Goal: Communication & Community: Ask a question

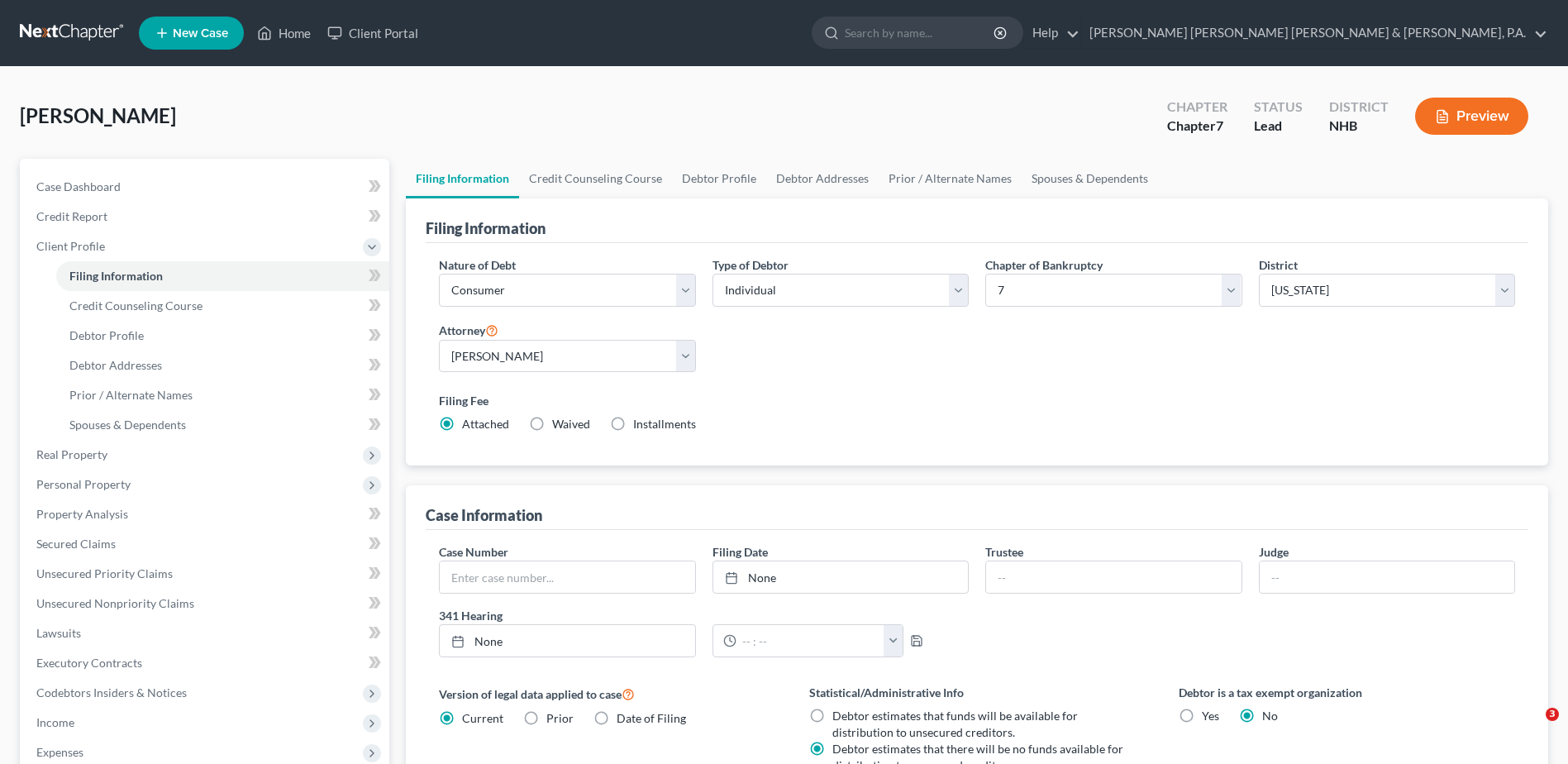
select select "1"
select select "0"
select select "50"
select select "0"
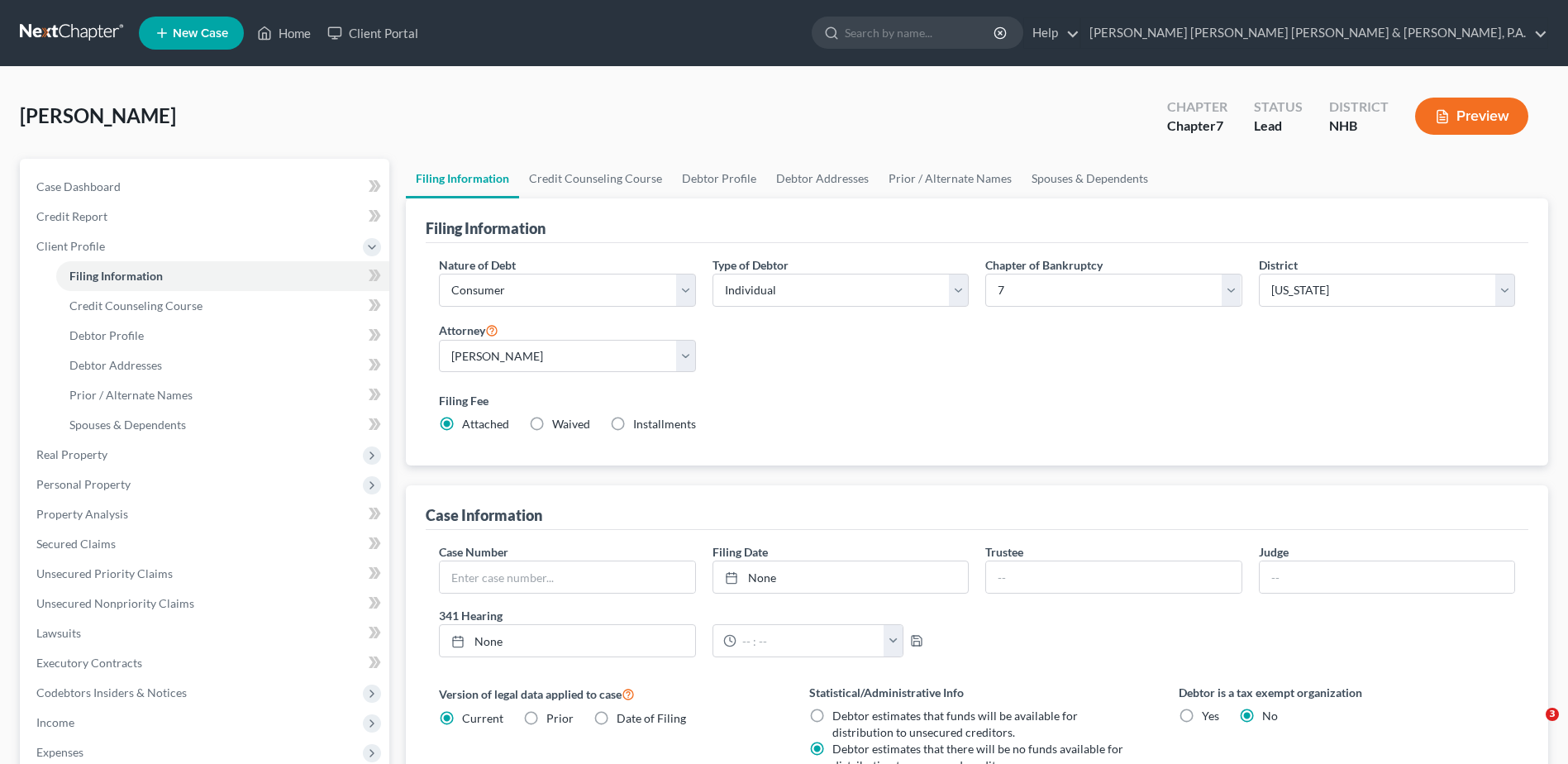
select select "32"
click at [865, 394] on label "Filing Fee" at bounding box center [976, 401] width 1076 height 18
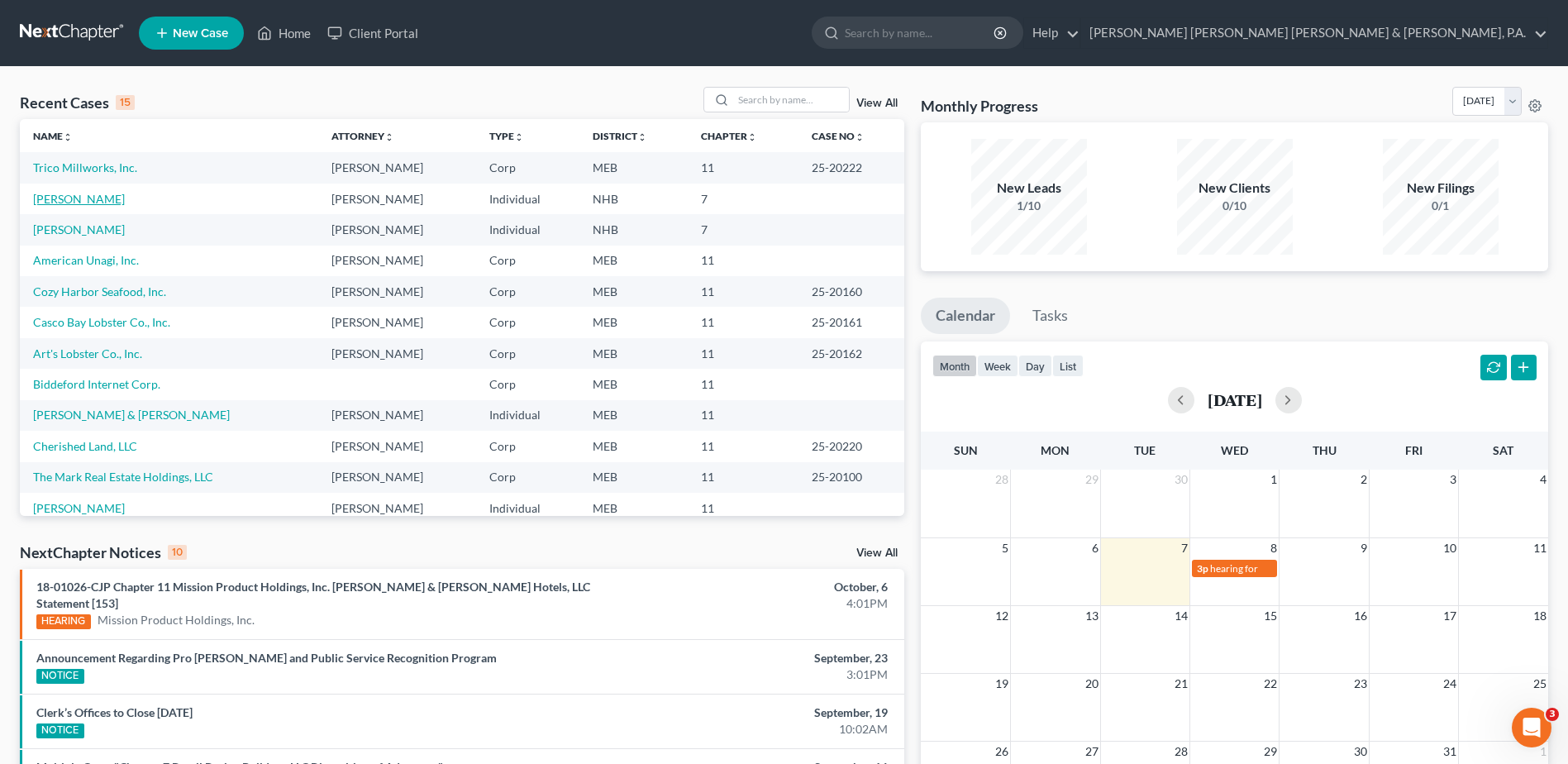
click at [70, 198] on link "Denneen, Joan" at bounding box center [78, 198] width 91 height 14
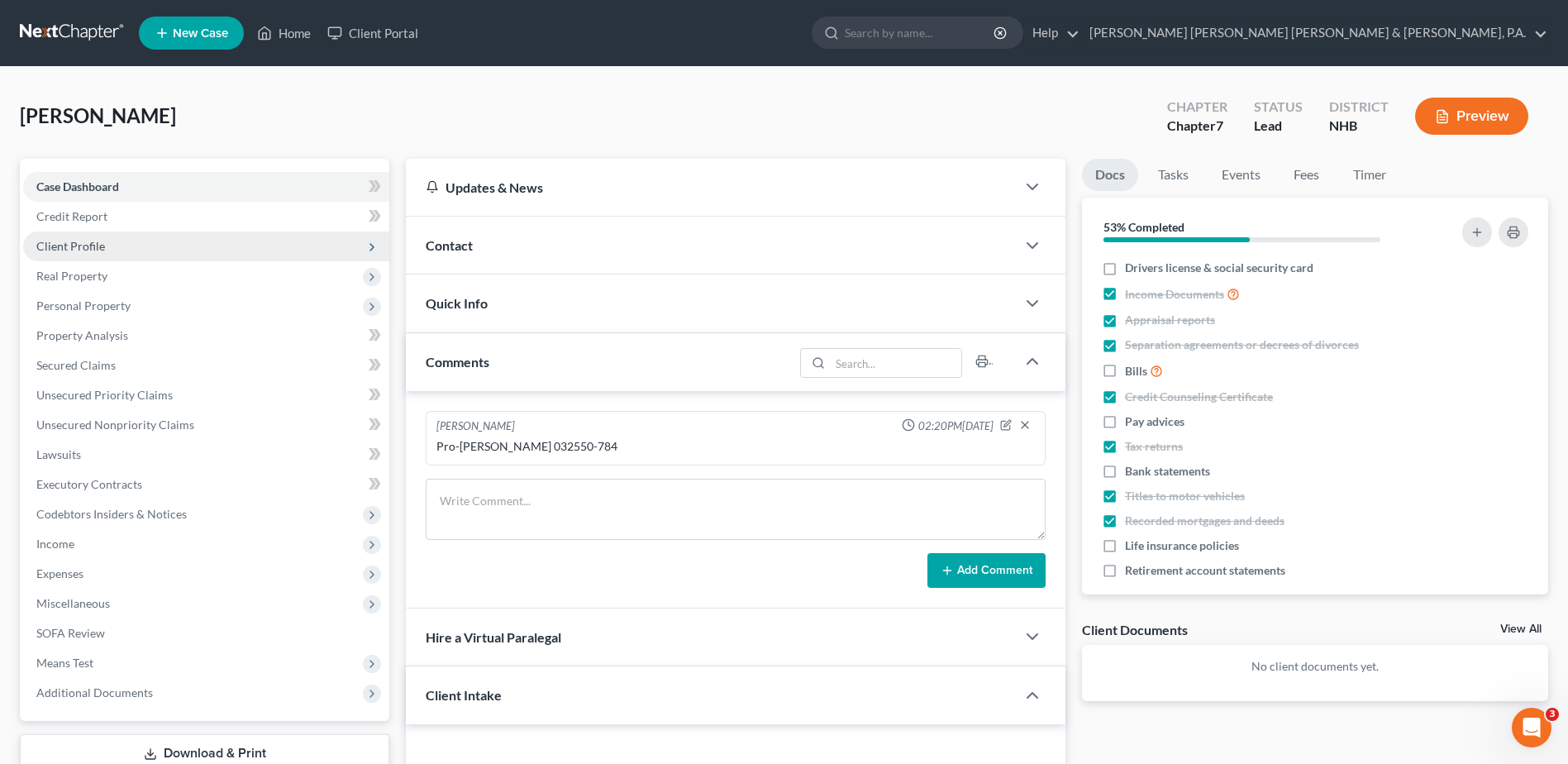
click at [96, 243] on span "Client Profile" at bounding box center [71, 245] width 69 height 14
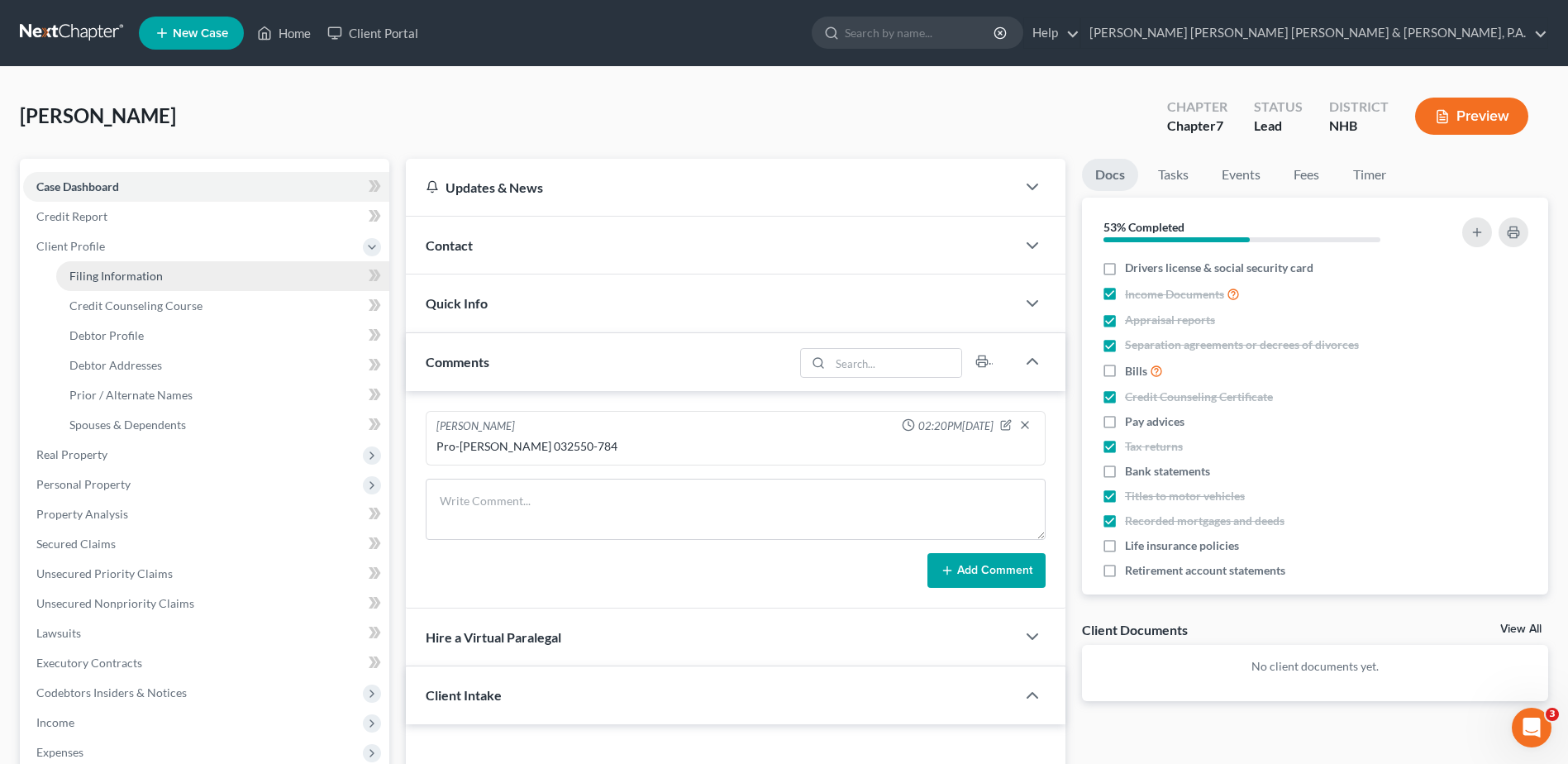
click at [99, 270] on span "Filing Information" at bounding box center [116, 275] width 93 height 14
select select "1"
select select "0"
select select "32"
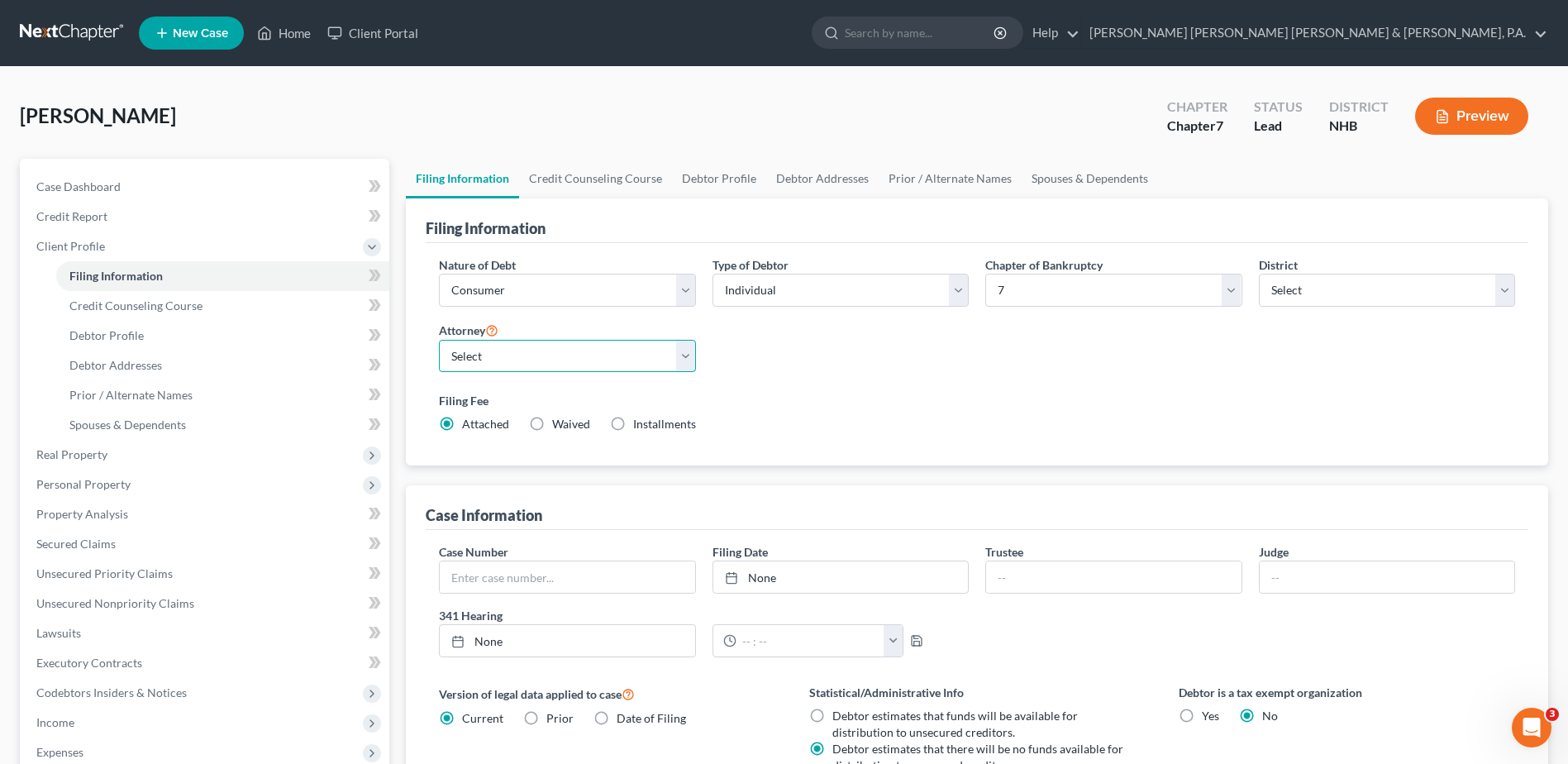
click at [685, 356] on select "Select Adam Prescott - MAB Adam Prescott - MEB Sam Anderson - MEB" at bounding box center [566, 356] width 256 height 33
click at [1087, 394] on label "Filing Fee" at bounding box center [976, 401] width 1076 height 18
click at [1533, 721] on icon "Open Intercom Messenger" at bounding box center [1529, 725] width 27 height 27
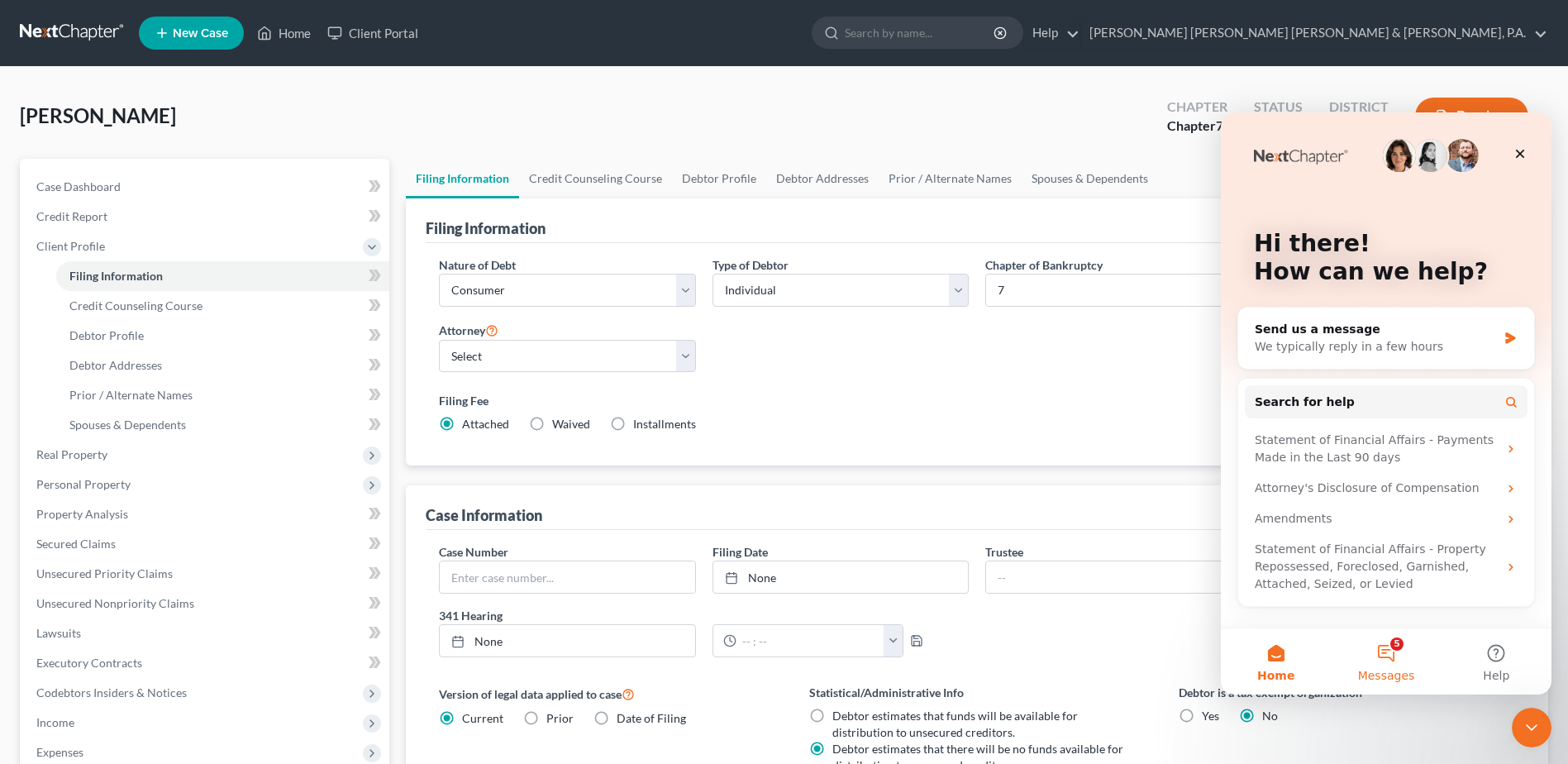
click at [1386, 649] on button "5 Messages" at bounding box center [1386, 661] width 110 height 66
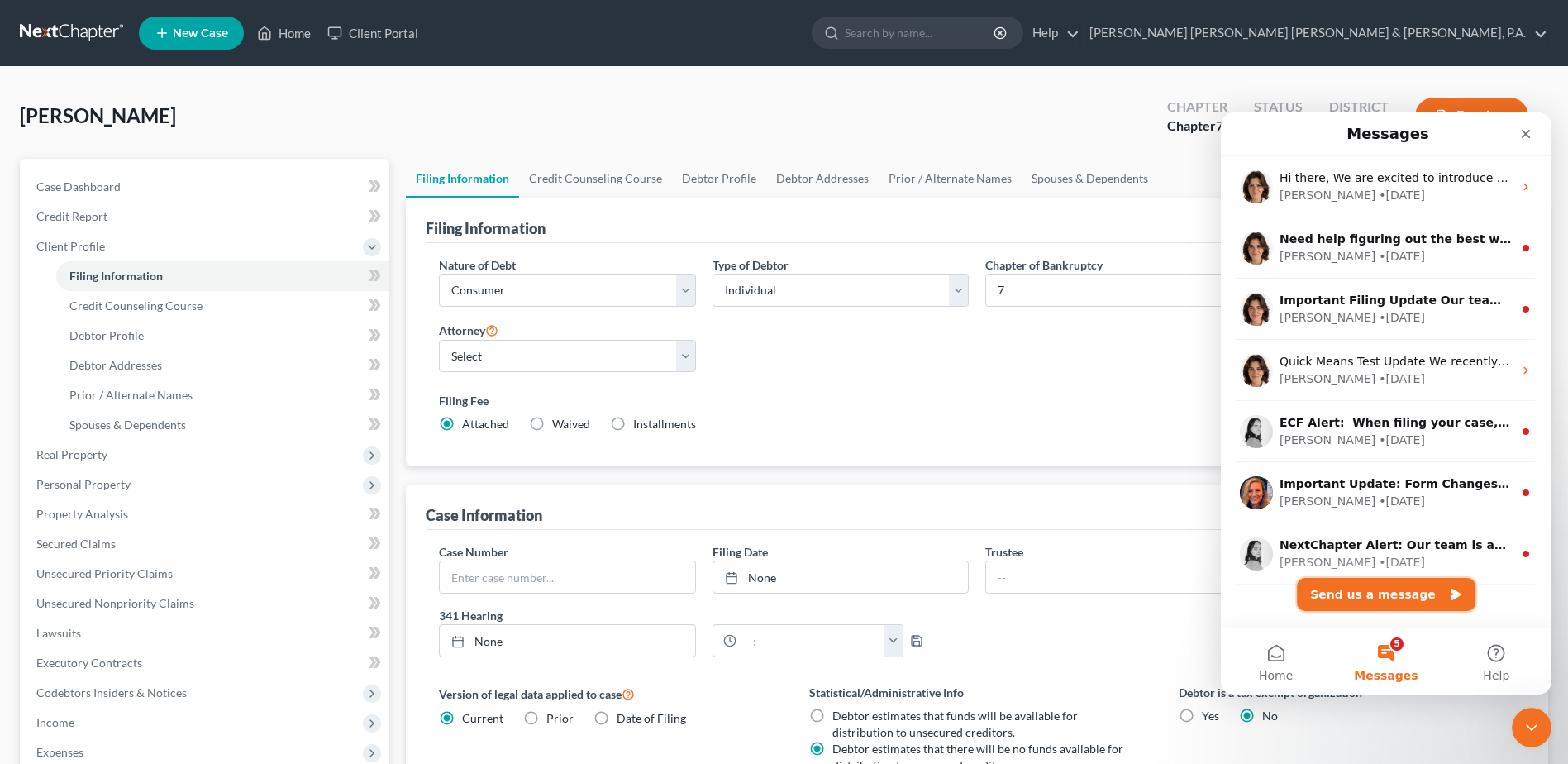
click at [1365, 598] on button "Send us a message" at bounding box center [1386, 593] width 179 height 33
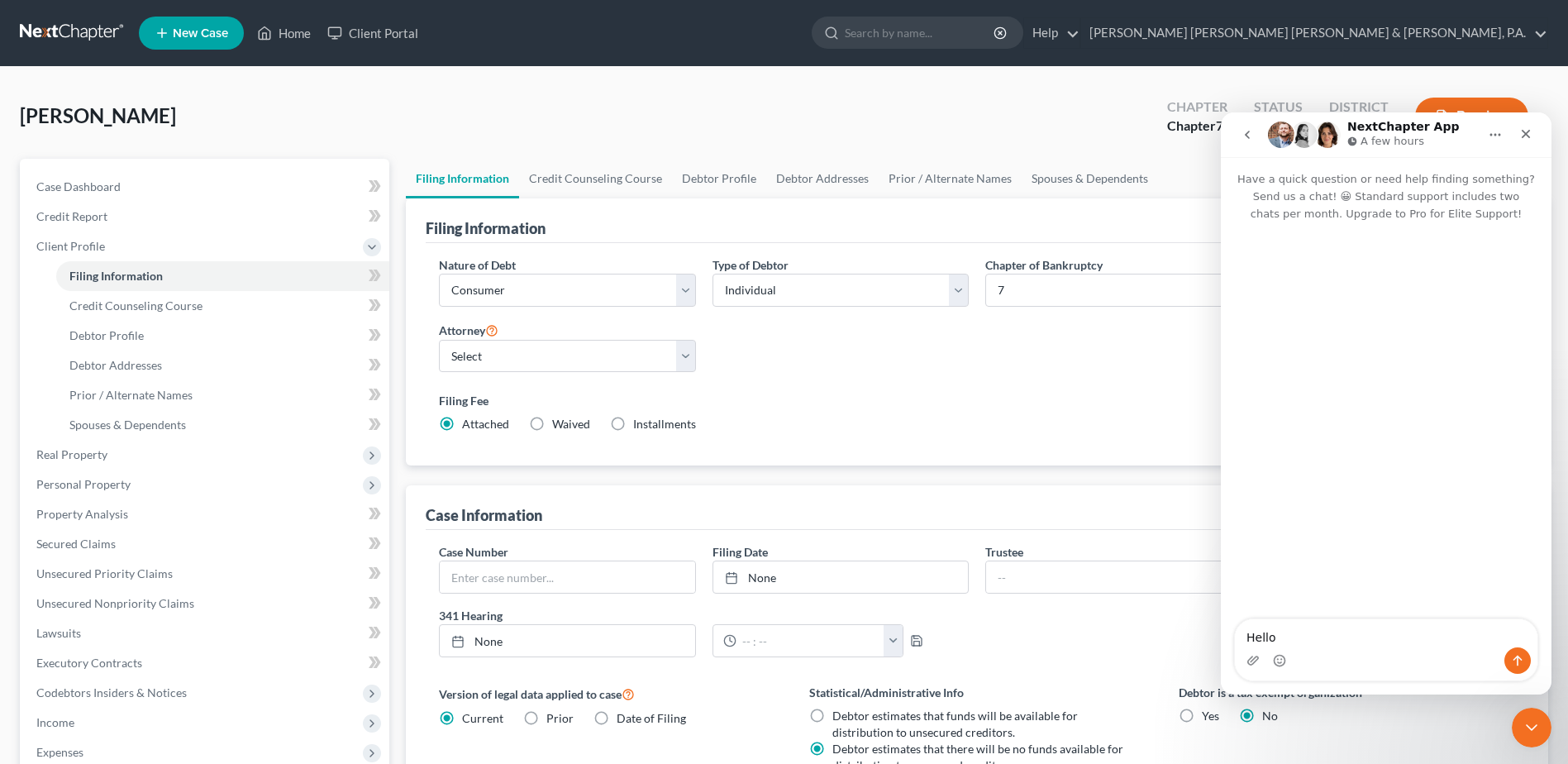
type textarea "Hello,"
type textarea "I"
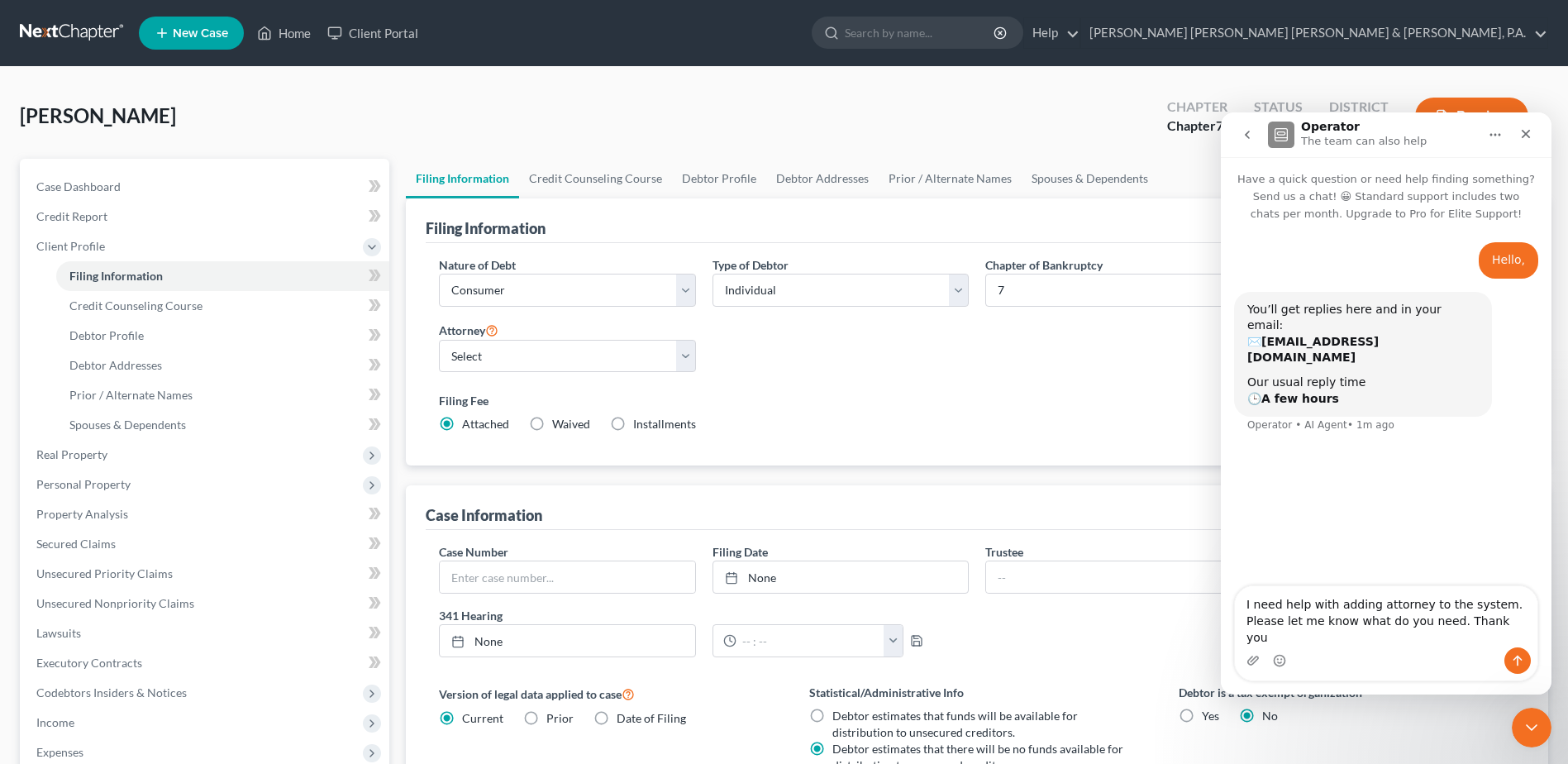
type textarea "I need help with adding attorney to the system. Please let me know what do you …"
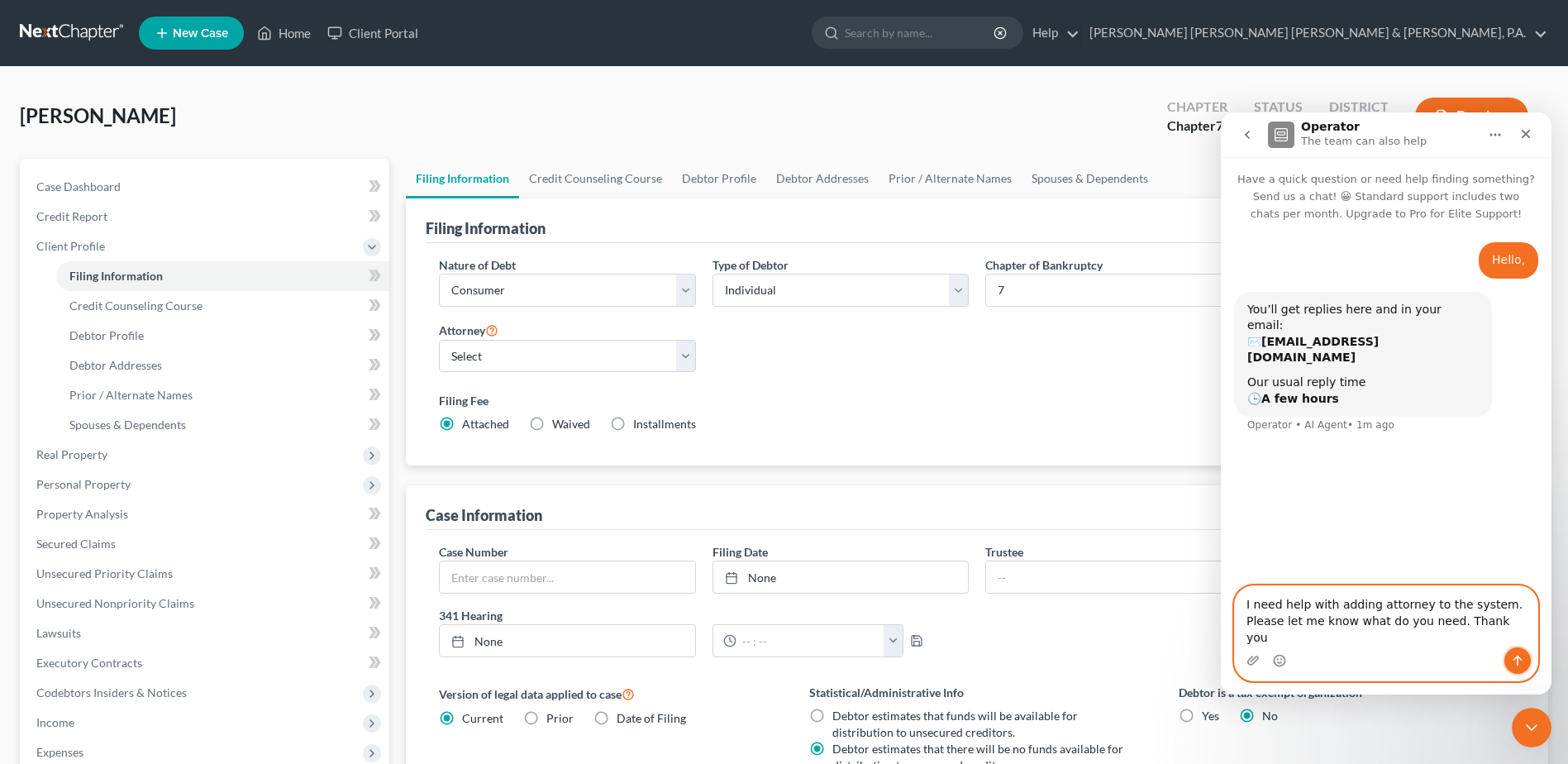
click at [1517, 662] on icon "Send a message…" at bounding box center [1518, 661] width 13 height 13
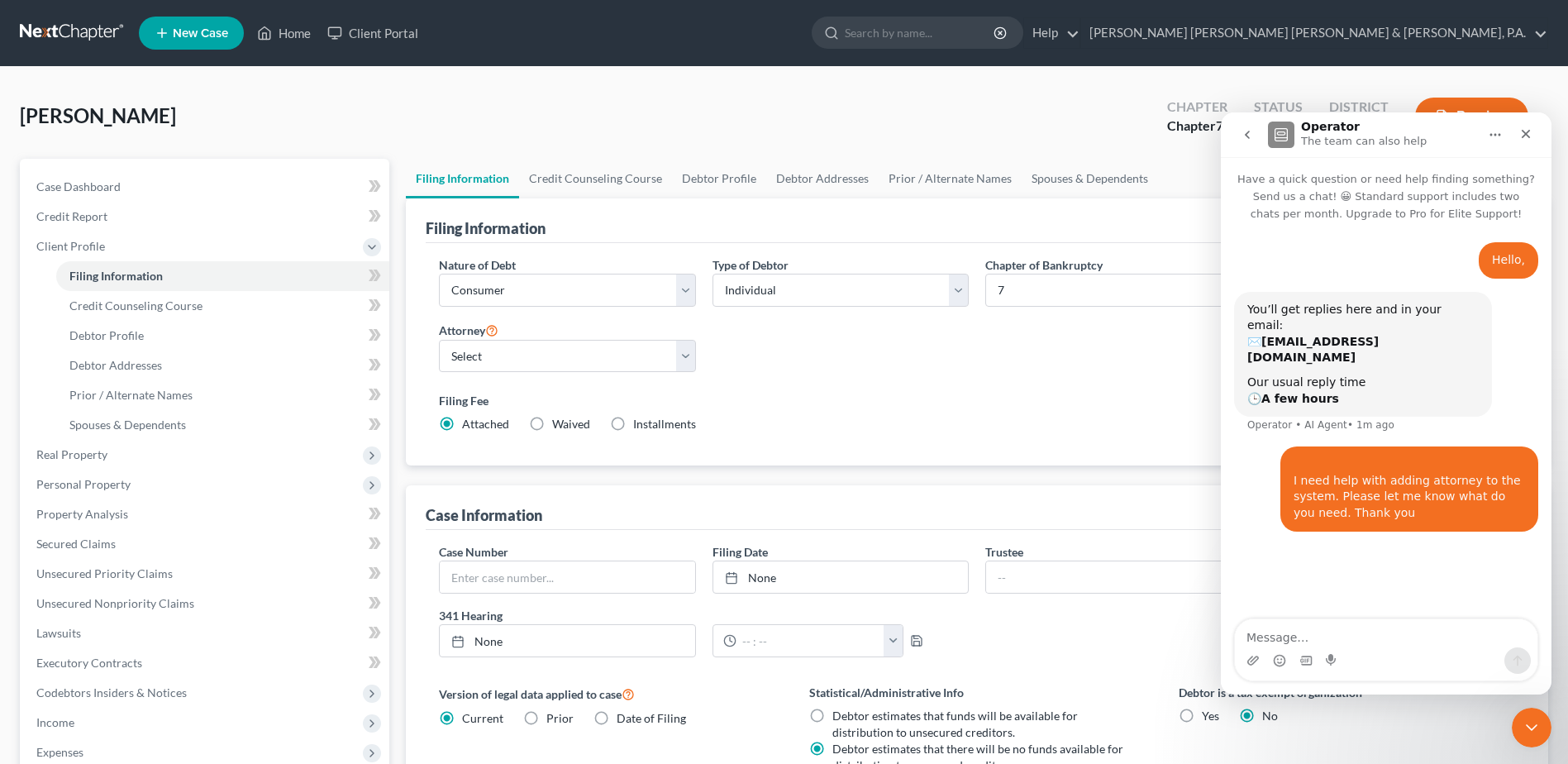
click at [917, 386] on div "Filing Fee Attached Waived Waived Installments Installments" at bounding box center [976, 416] width 1093 height 61
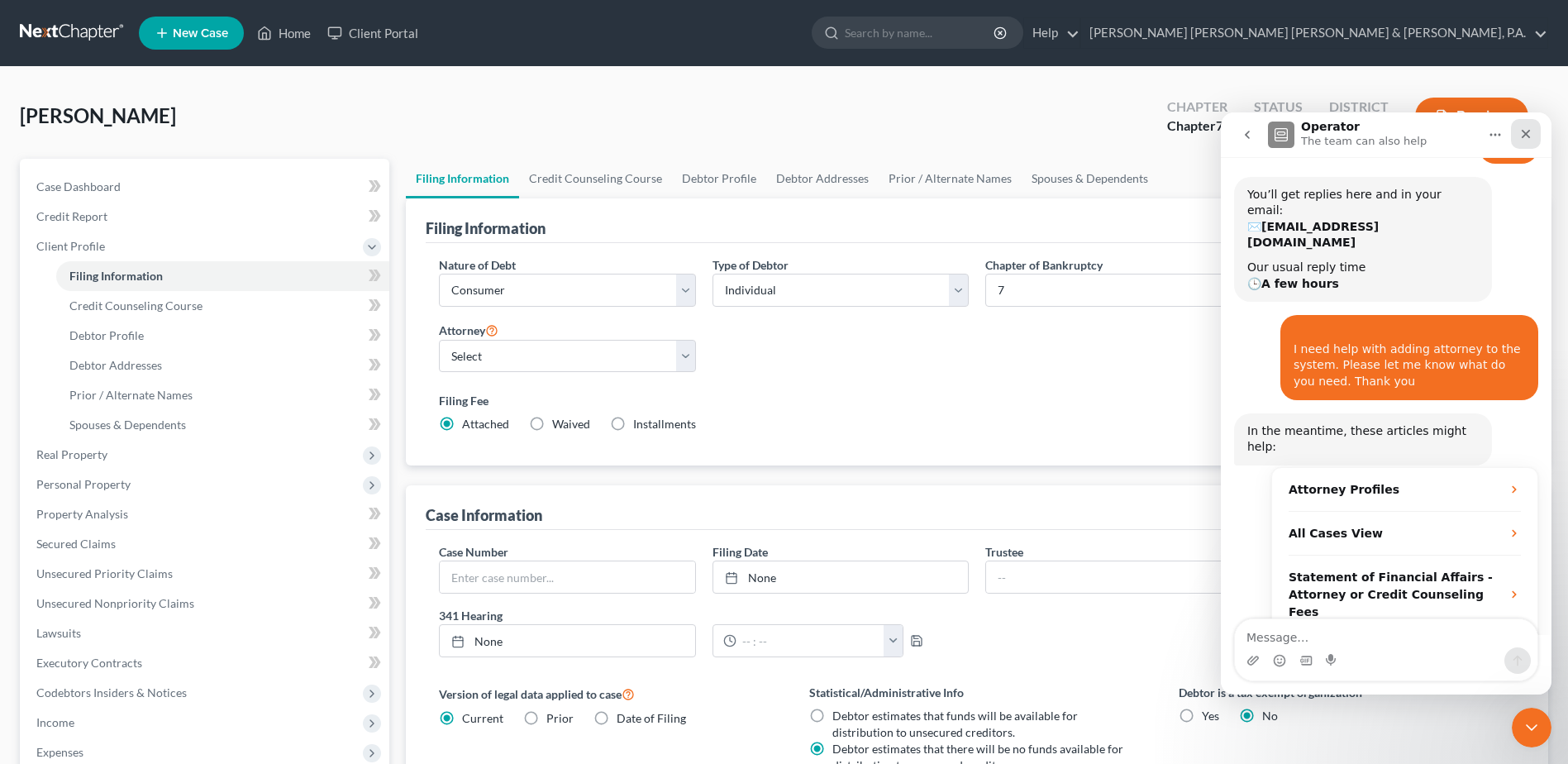
scroll to position [123, 0]
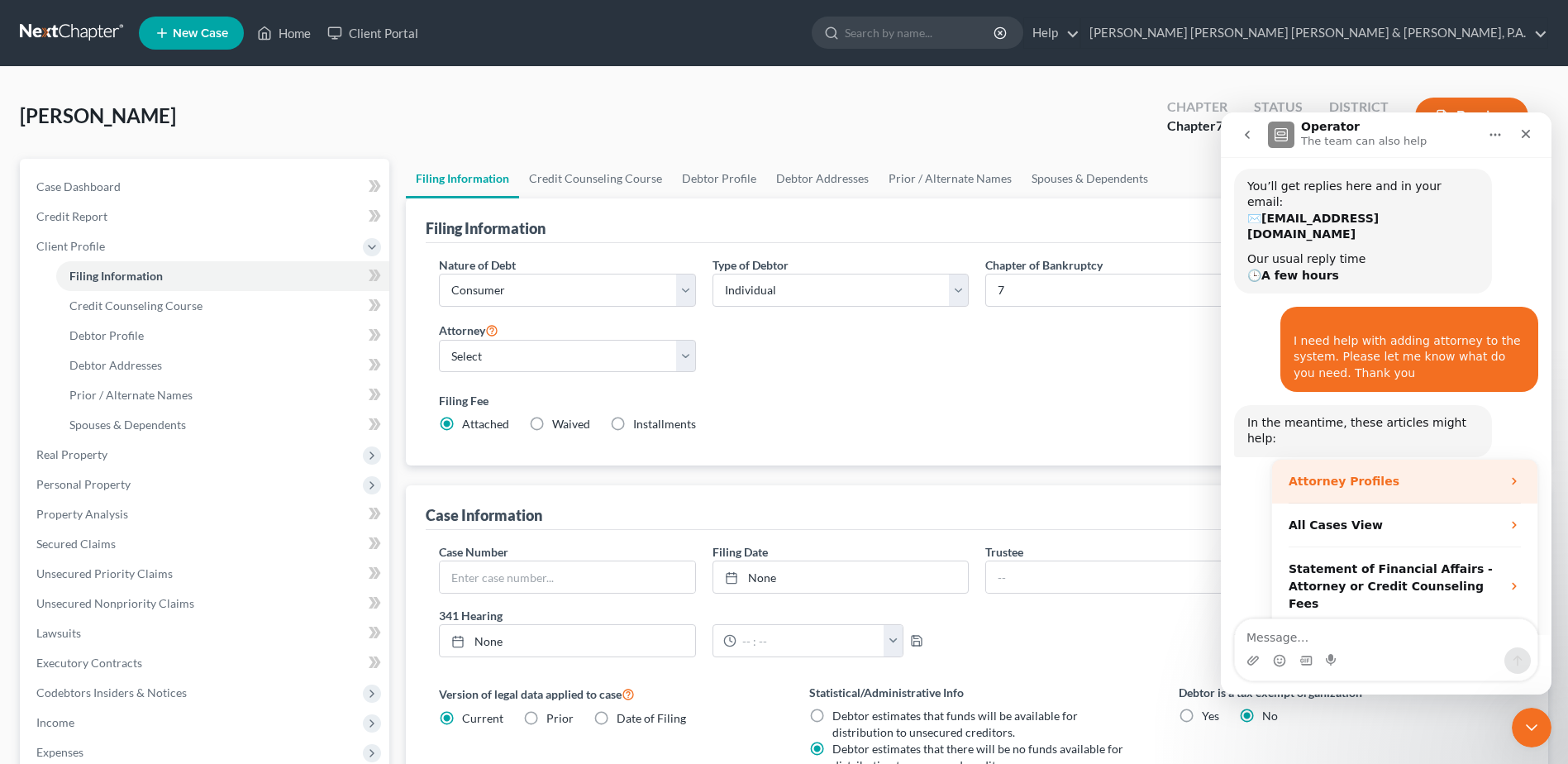
click at [1367, 474] on strong "Attorney Profiles" at bounding box center [1343, 481] width 111 height 13
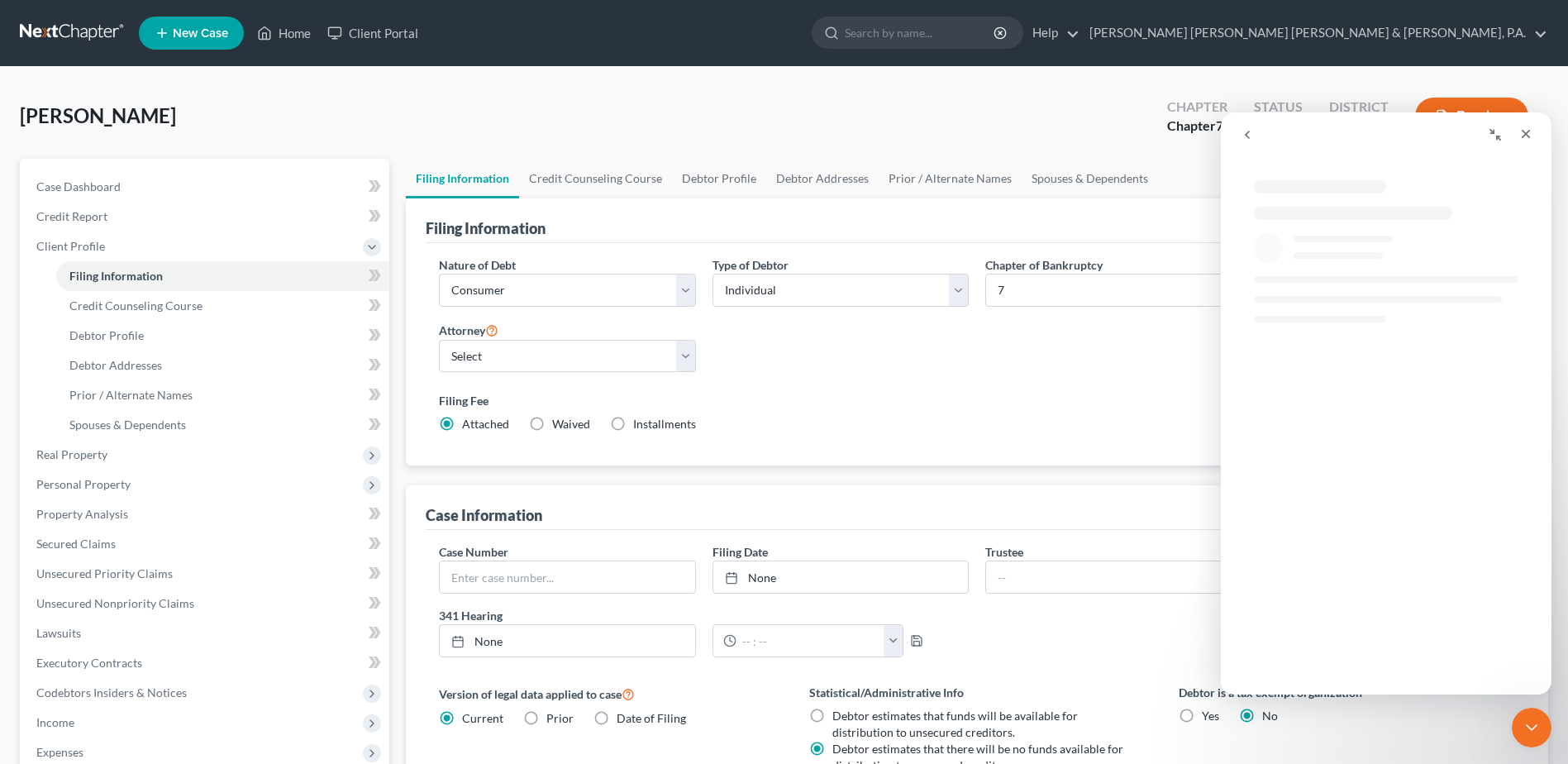
scroll to position [0, 0]
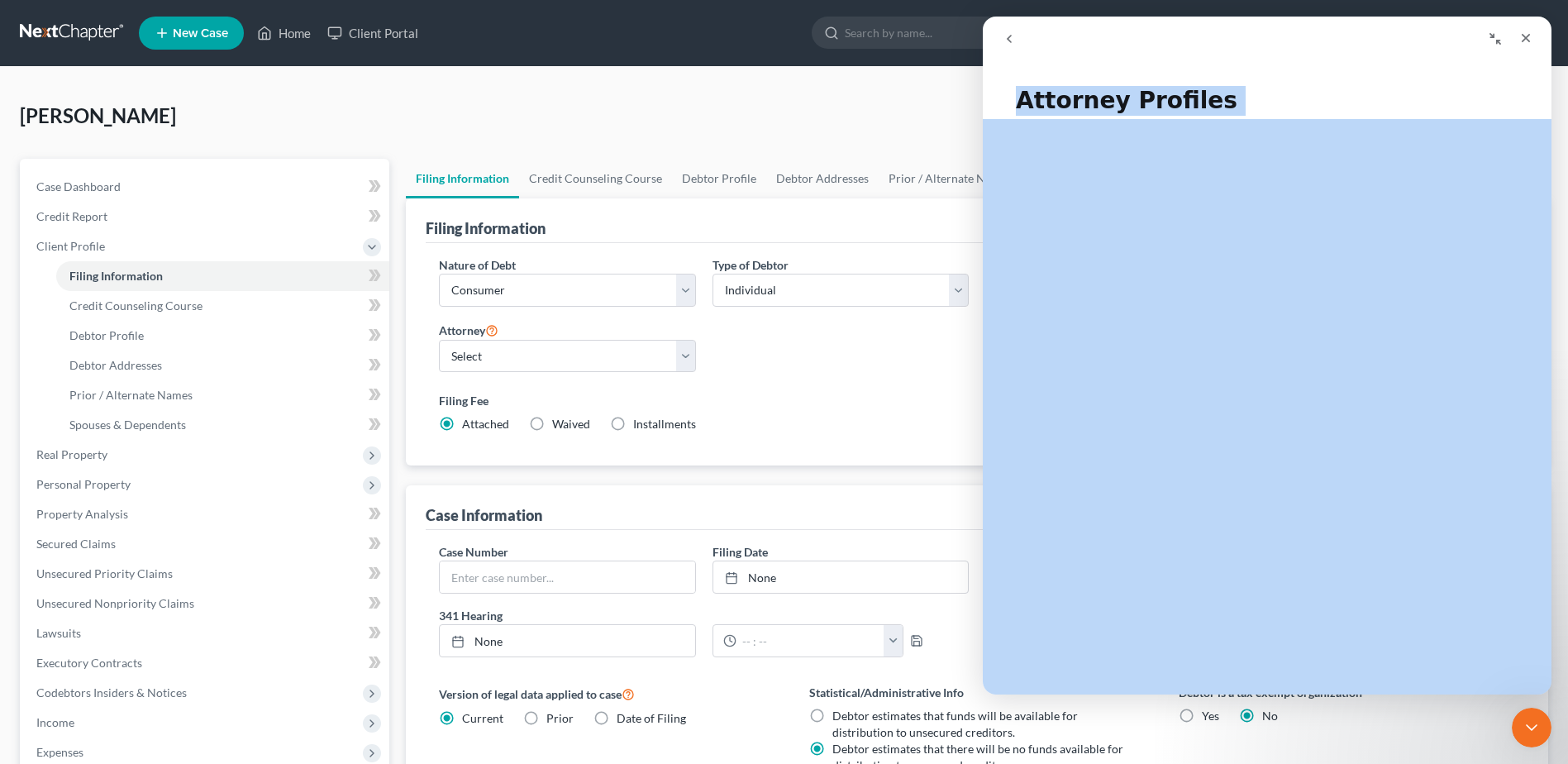
drag, startPoint x: 1355, startPoint y: 23, endPoint x: 2223, endPoint y: 139, distance: 875.7
click at [1552, 139] on html "Attorney Profiles Attorney Profiles Did this answer your question? 😞 😐 😃 Open i…" at bounding box center [1267, 356] width 569 height 678
click at [1453, 52] on div "Intercom messenger" at bounding box center [1407, 39] width 267 height 32
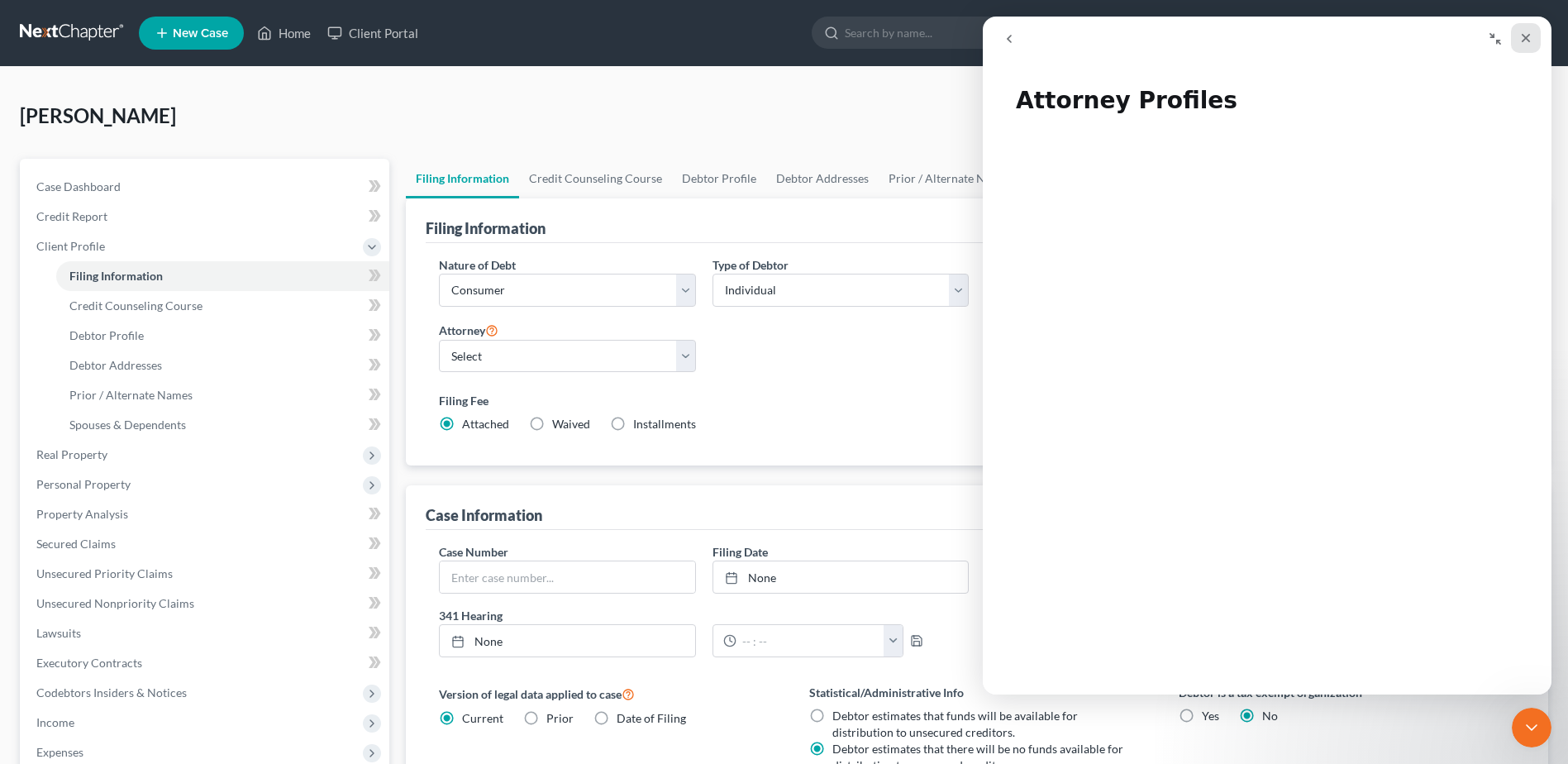
click at [1528, 33] on icon "Close" at bounding box center [1526, 38] width 13 height 13
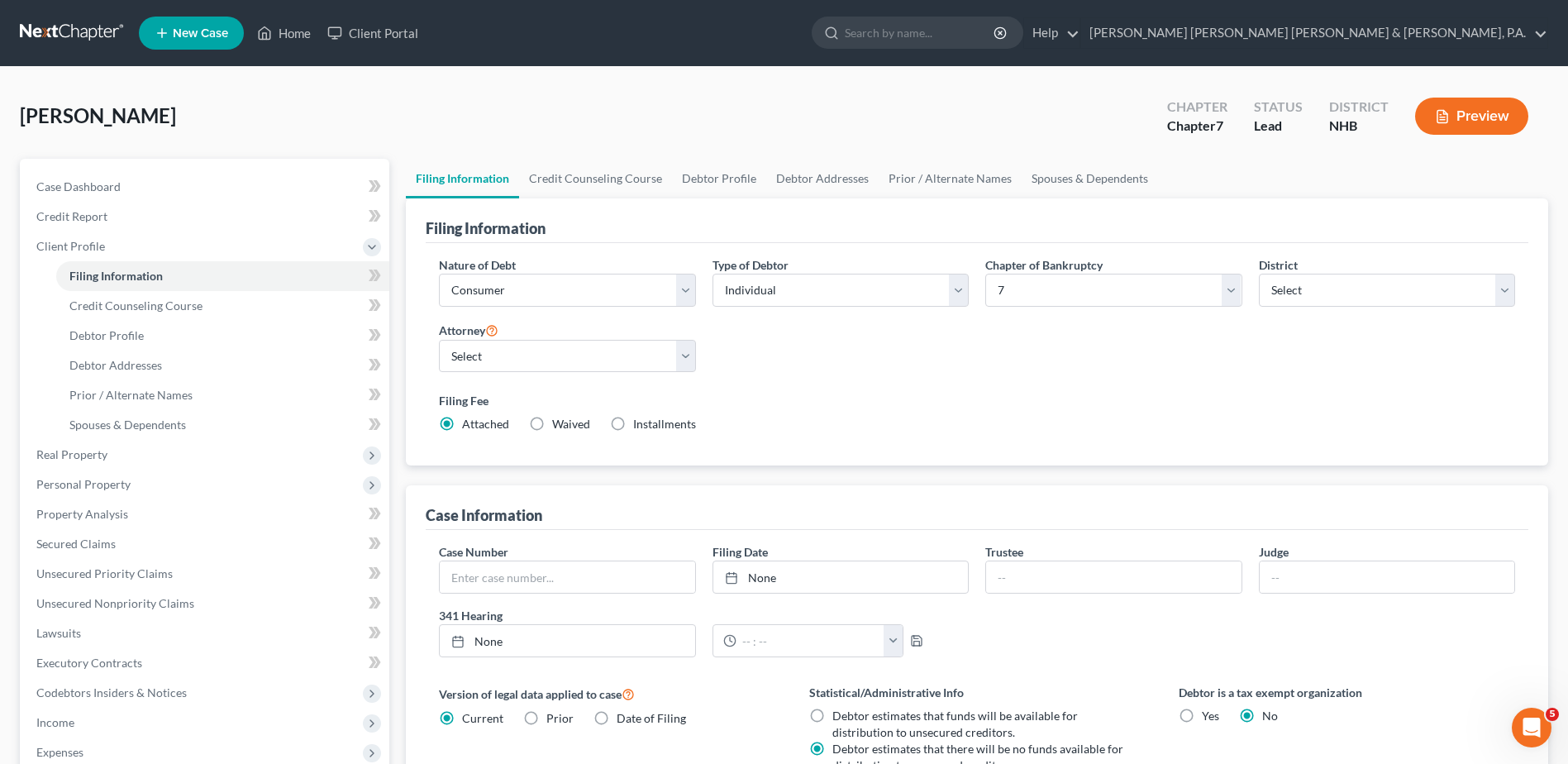
click at [42, 33] on link at bounding box center [73, 34] width 106 height 30
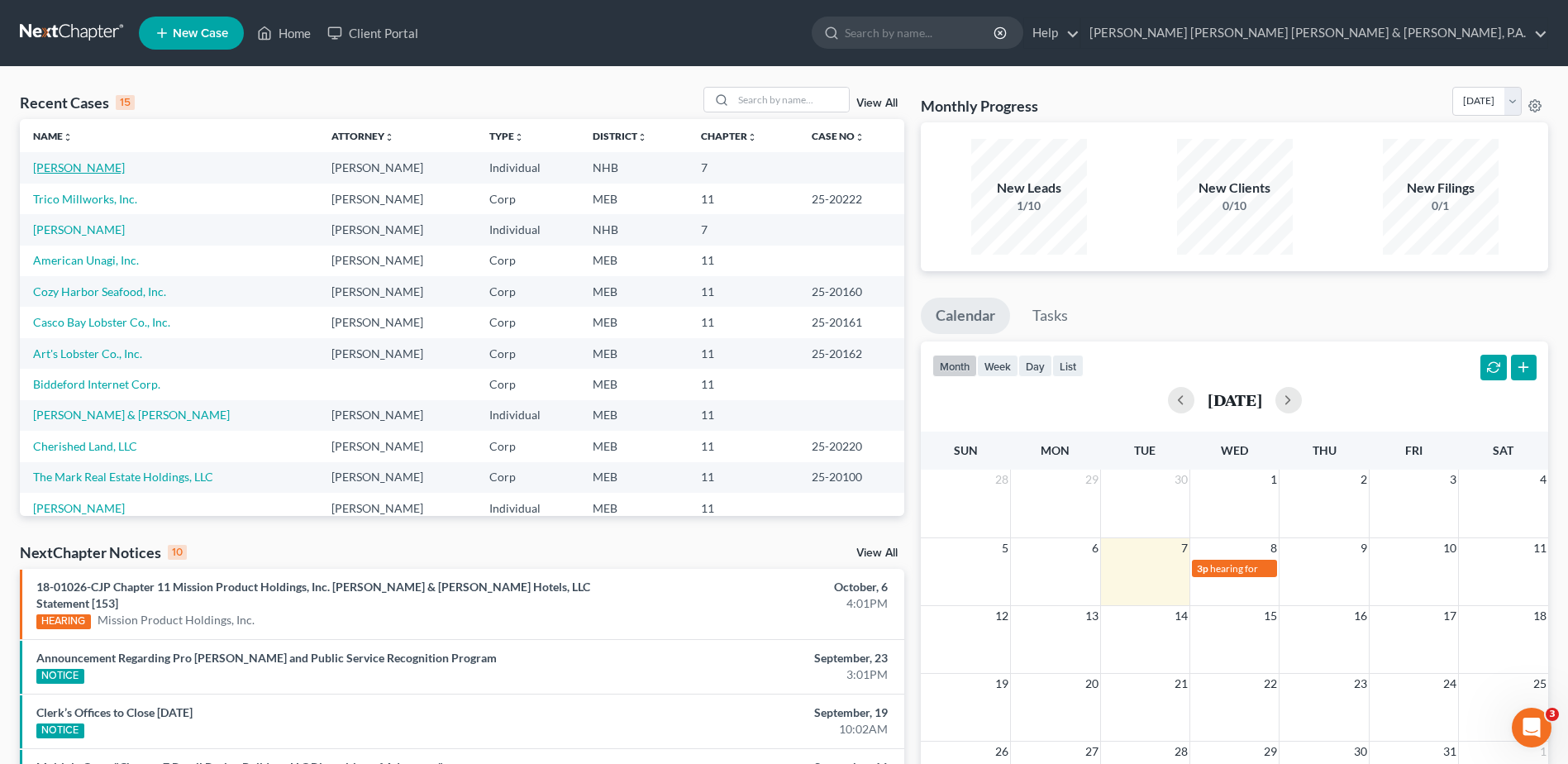
click at [70, 166] on link "Denneen, Joan" at bounding box center [78, 167] width 91 height 14
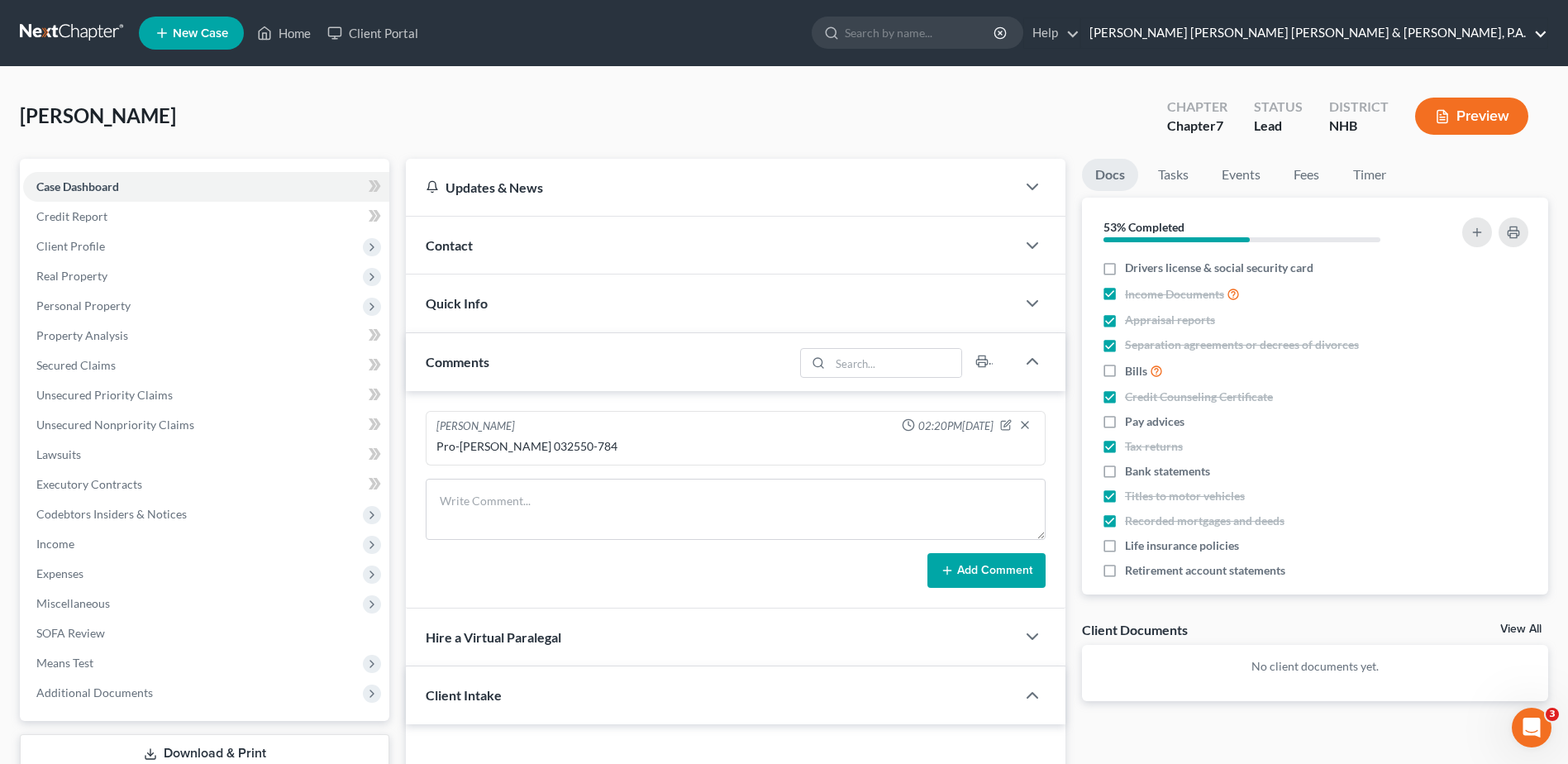
click at [1537, 33] on link "[PERSON_NAME] [PERSON_NAME] [PERSON_NAME] & [PERSON_NAME], P.A." at bounding box center [1315, 34] width 466 height 30
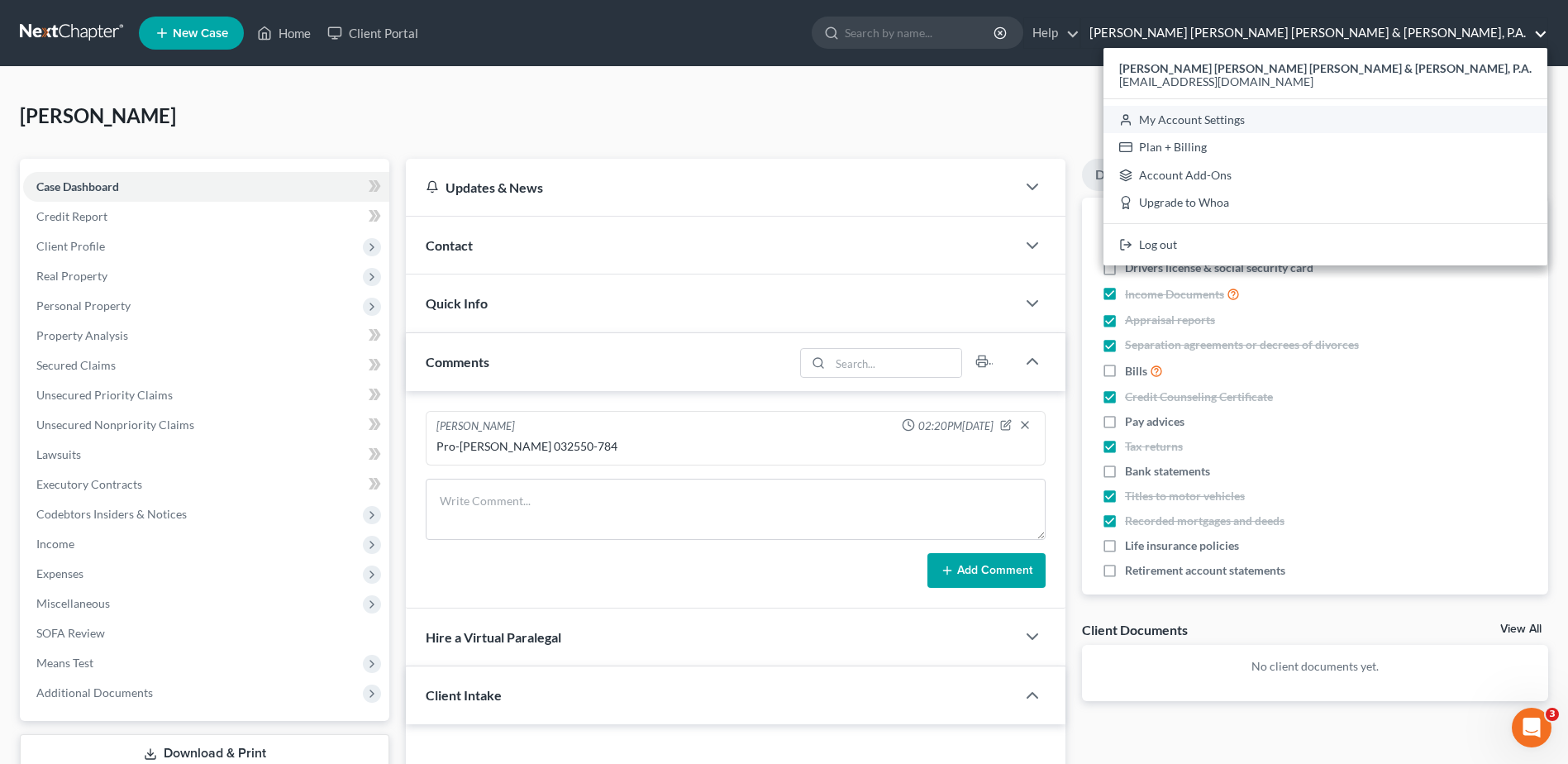
click at [1441, 117] on link "My Account Settings" at bounding box center [1326, 120] width 444 height 28
select select "24"
select select "20"
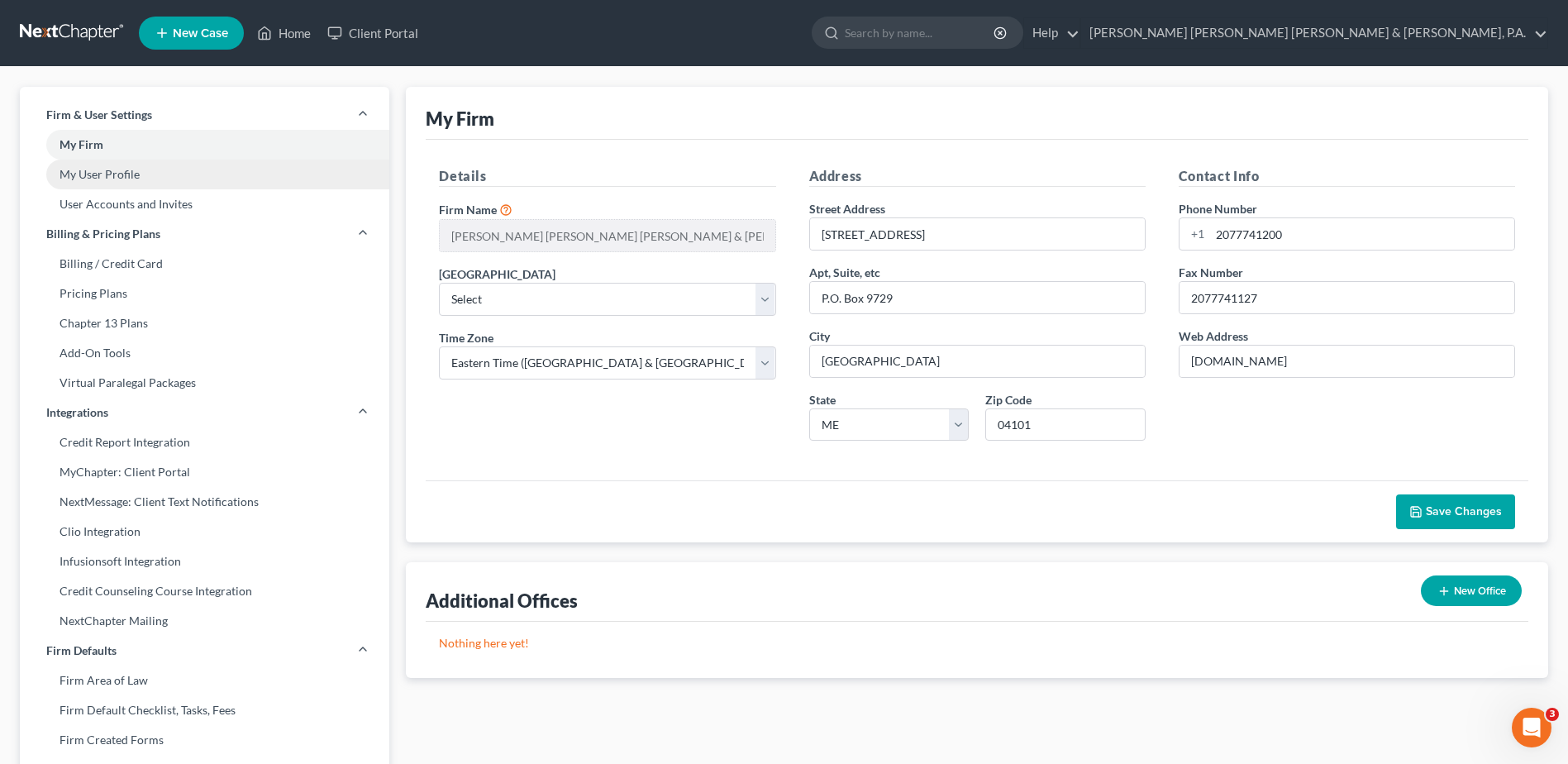
click at [128, 171] on link "My User Profile" at bounding box center [204, 174] width 370 height 30
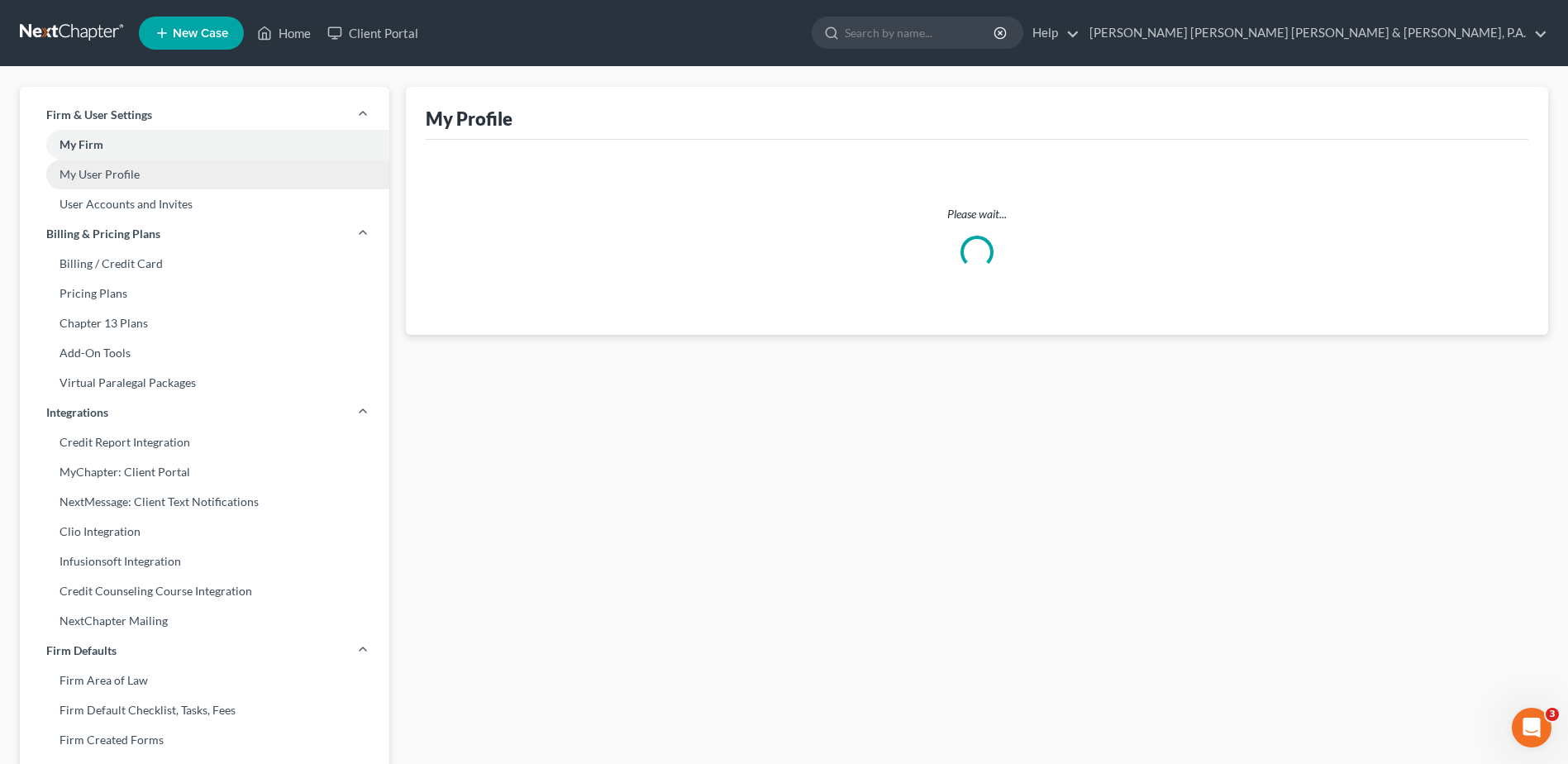
select select "20"
select select "paralegal"
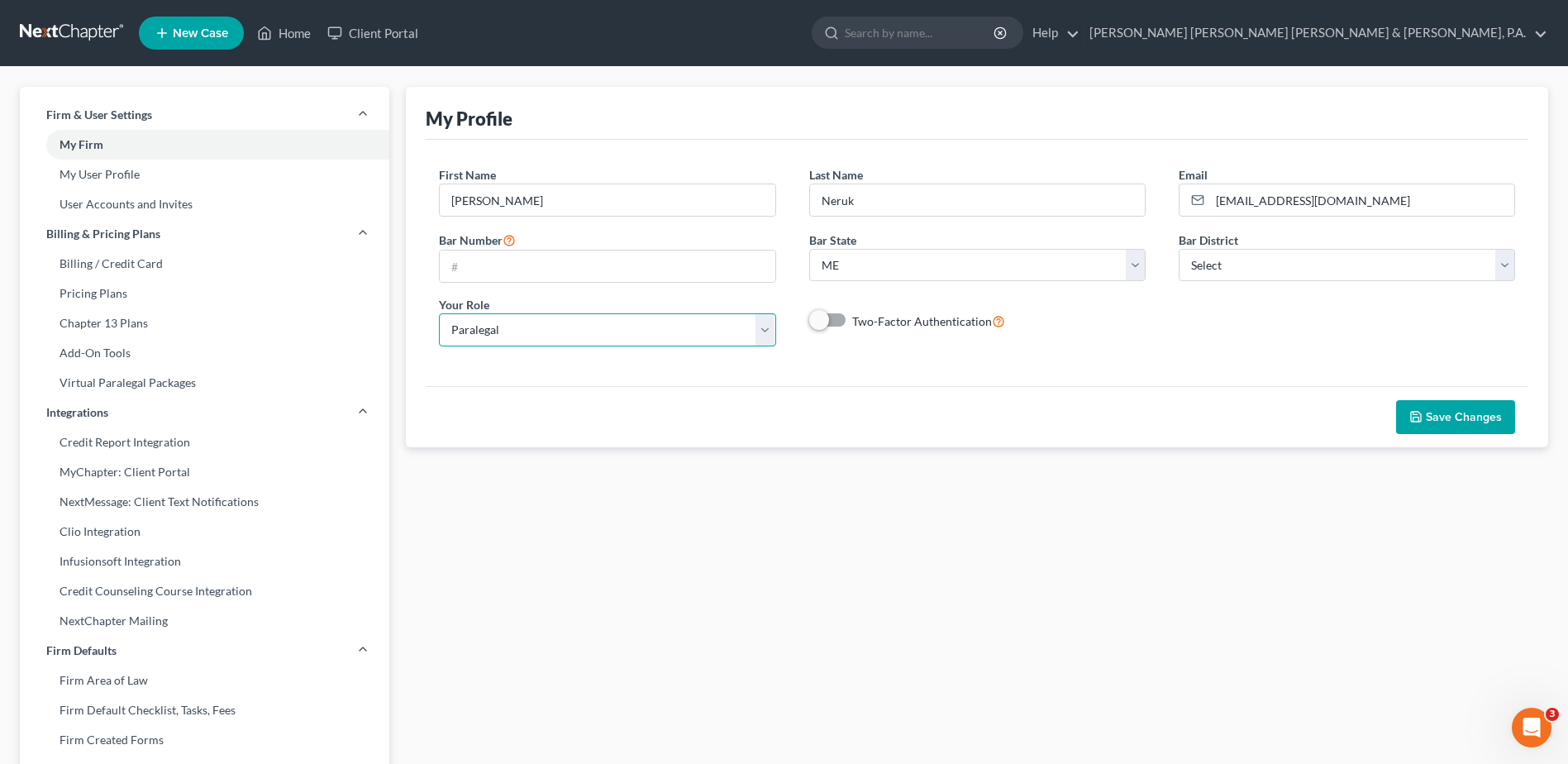
click at [763, 327] on select "Select Attorney Paralegal Assistant" at bounding box center [607, 329] width 336 height 33
select select "37"
select select "24"
select select "20"
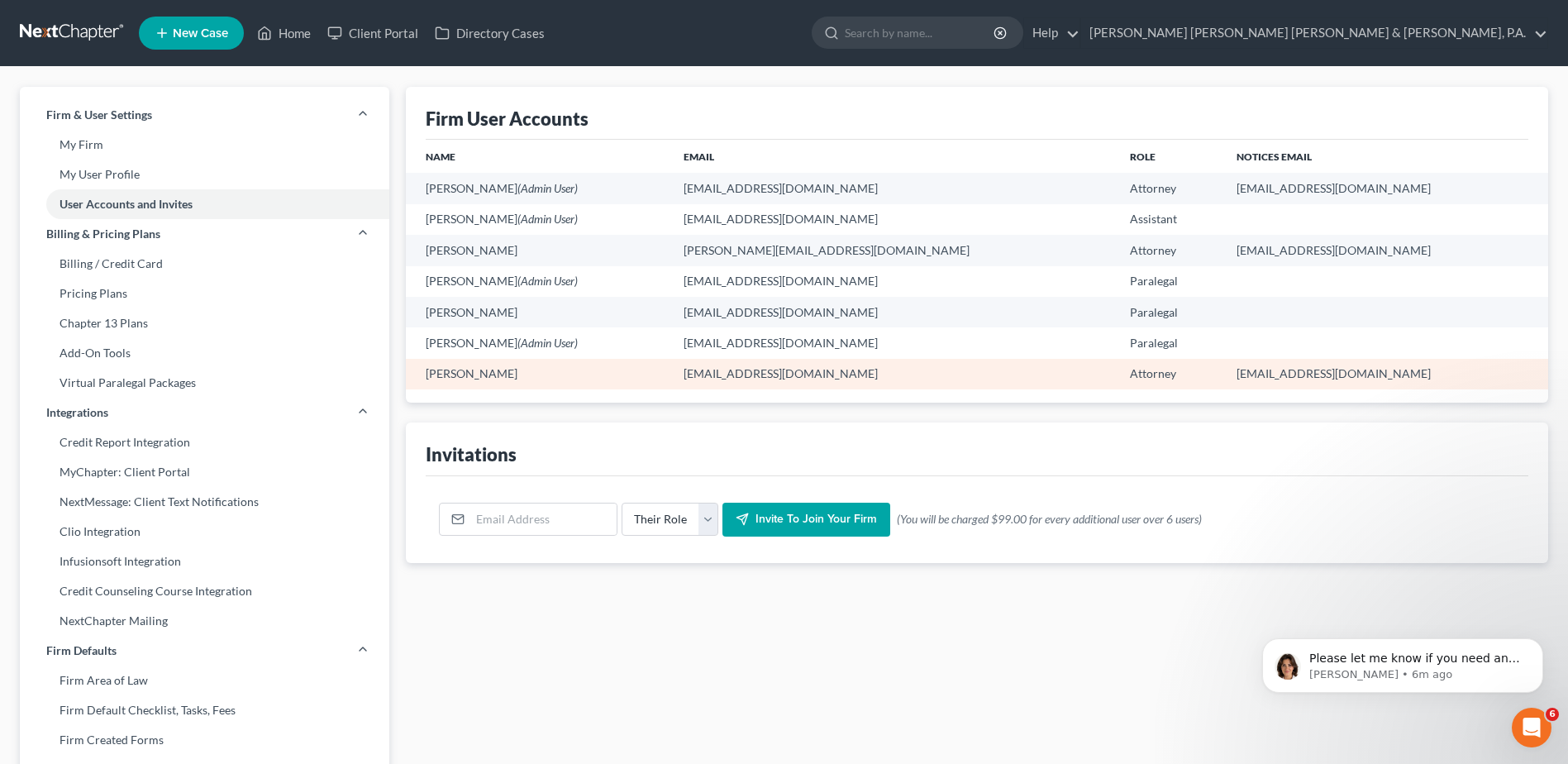
click at [487, 374] on td "[PERSON_NAME]" at bounding box center [539, 374] width 265 height 31
